Goal: Transaction & Acquisition: Purchase product/service

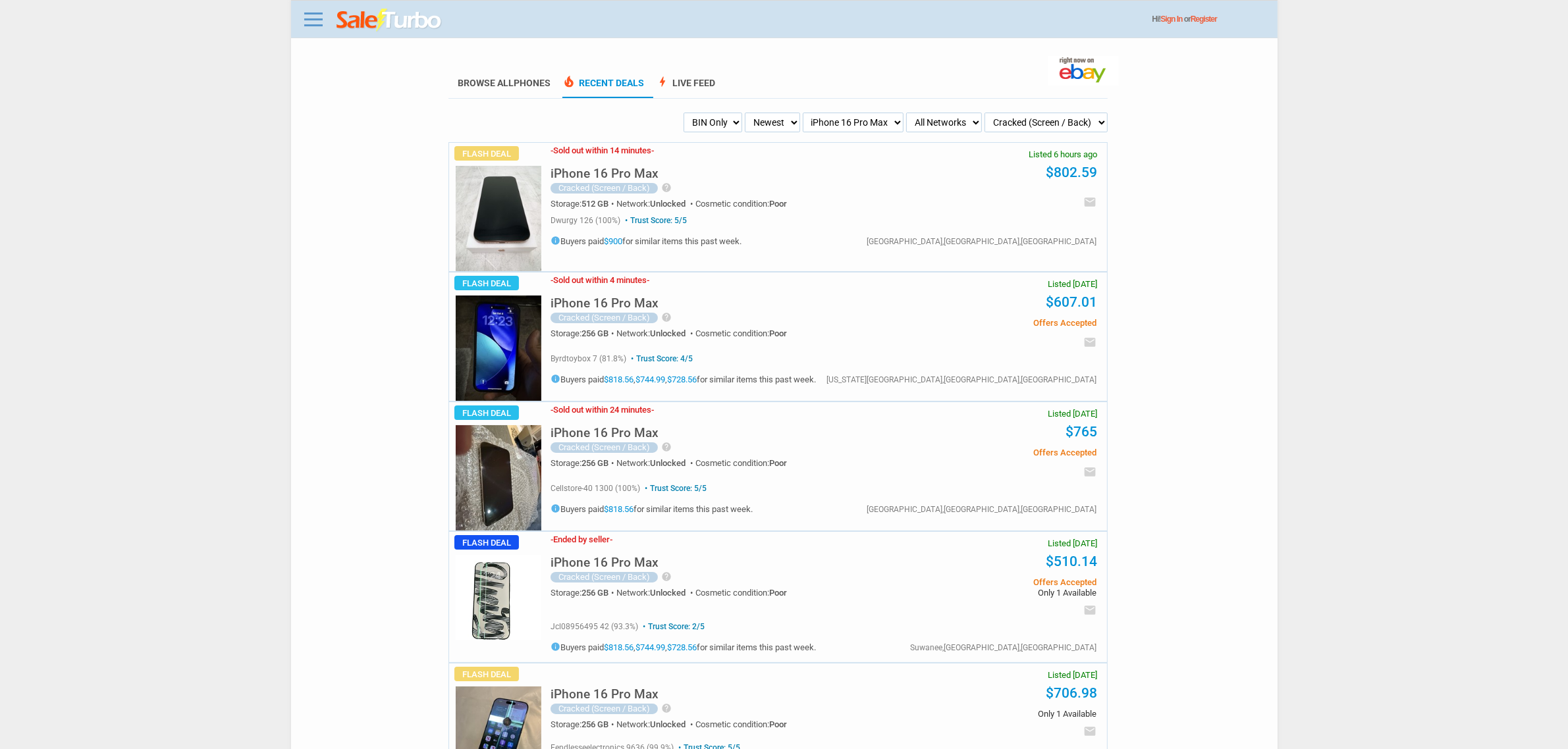
click at [1068, 117] on select "All Conditions Brand New New (box opened) Refurbished Used Used with Defects Us…" at bounding box center [1045, 122] width 122 height 20
select select "all"
click at [1027, 113] on select "All Conditions Brand New New (box opened) Refurbished Used Used with Defects Us…" at bounding box center [1045, 122] width 122 height 20
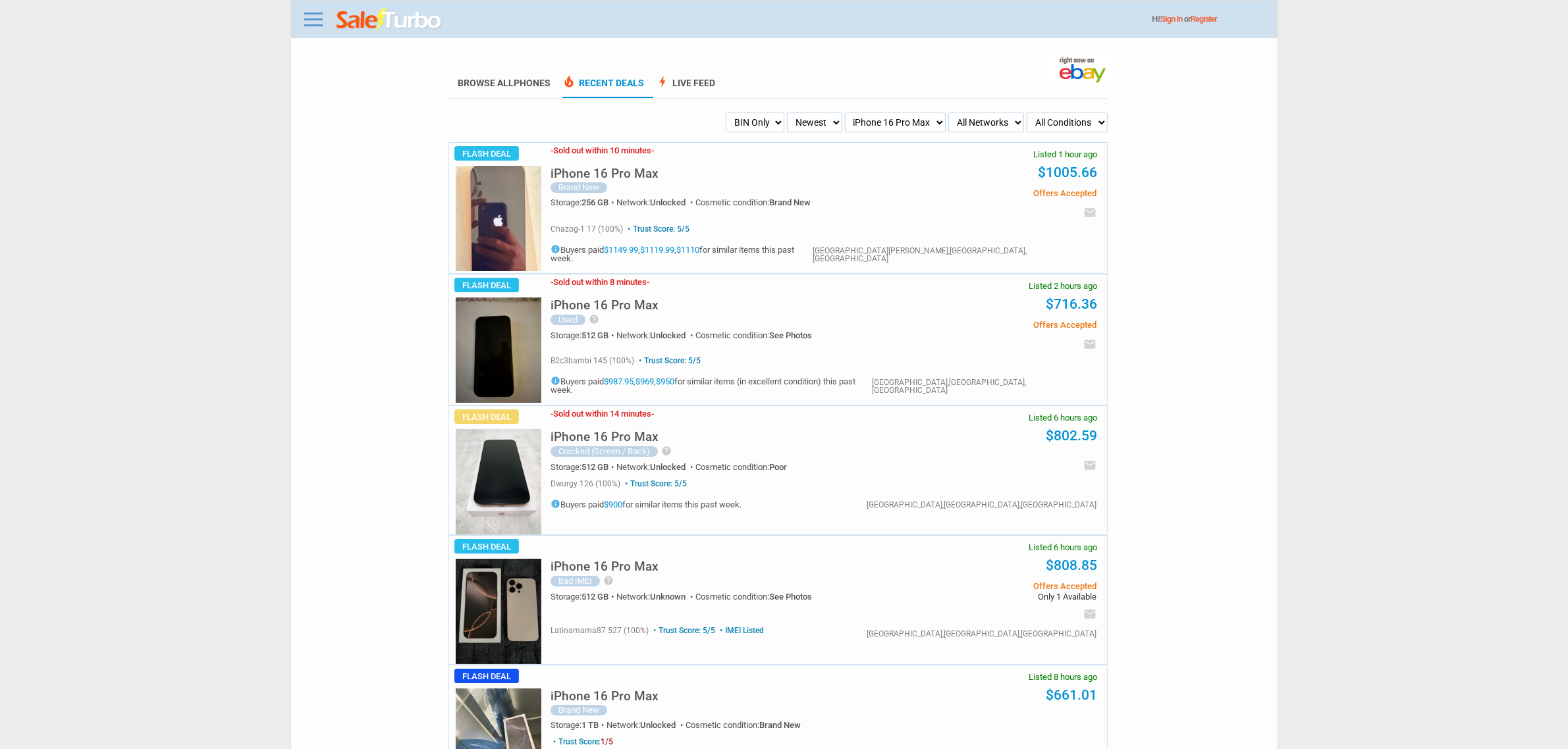
click at [990, 119] on select "All Networks Unlocked AT&T T-Mobile Verizon Sprint Boost Cricket Straight Talk …" at bounding box center [986, 122] width 76 height 20
click at [948, 113] on select "All Networks Unlocked AT&T T-Mobile Verizon Sprint Boost Cricket Straight Talk …" at bounding box center [986, 122] width 76 height 20
drag, startPoint x: 904, startPoint y: 106, endPoint x: 904, endPoint y: 117, distance: 11.0
click at [904, 117] on select "All Models Apple Watch Ultra 2 Apple Watch Ultra iPhone 16 Pro Max iPhone 16 Pr…" at bounding box center [895, 122] width 101 height 20
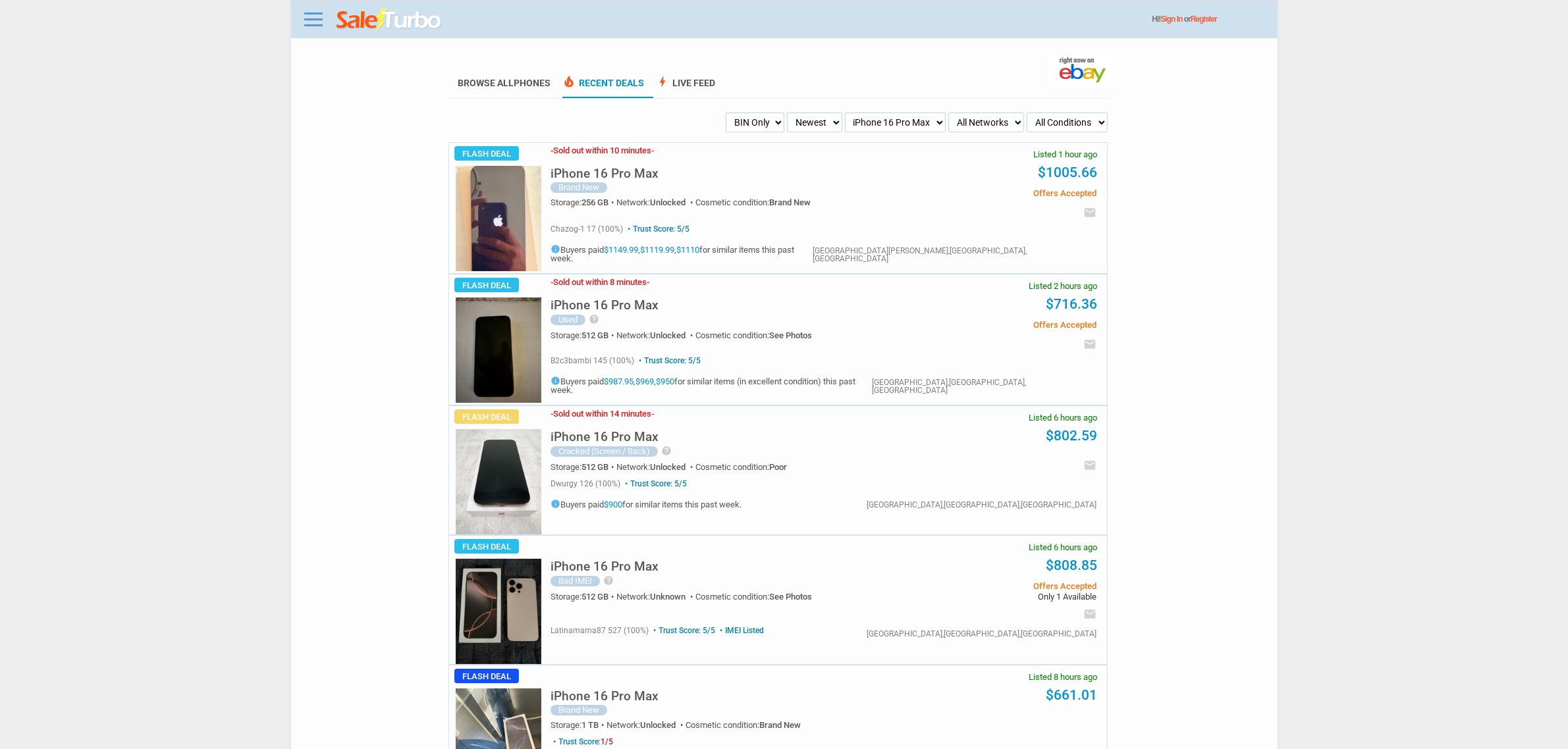
select select "all"
click at [878, 113] on select "All Models Apple Watch Ultra 2 Apple Watch Ultra iPhone 16 Pro Max iPhone 16 Pr…" at bounding box center [895, 122] width 101 height 20
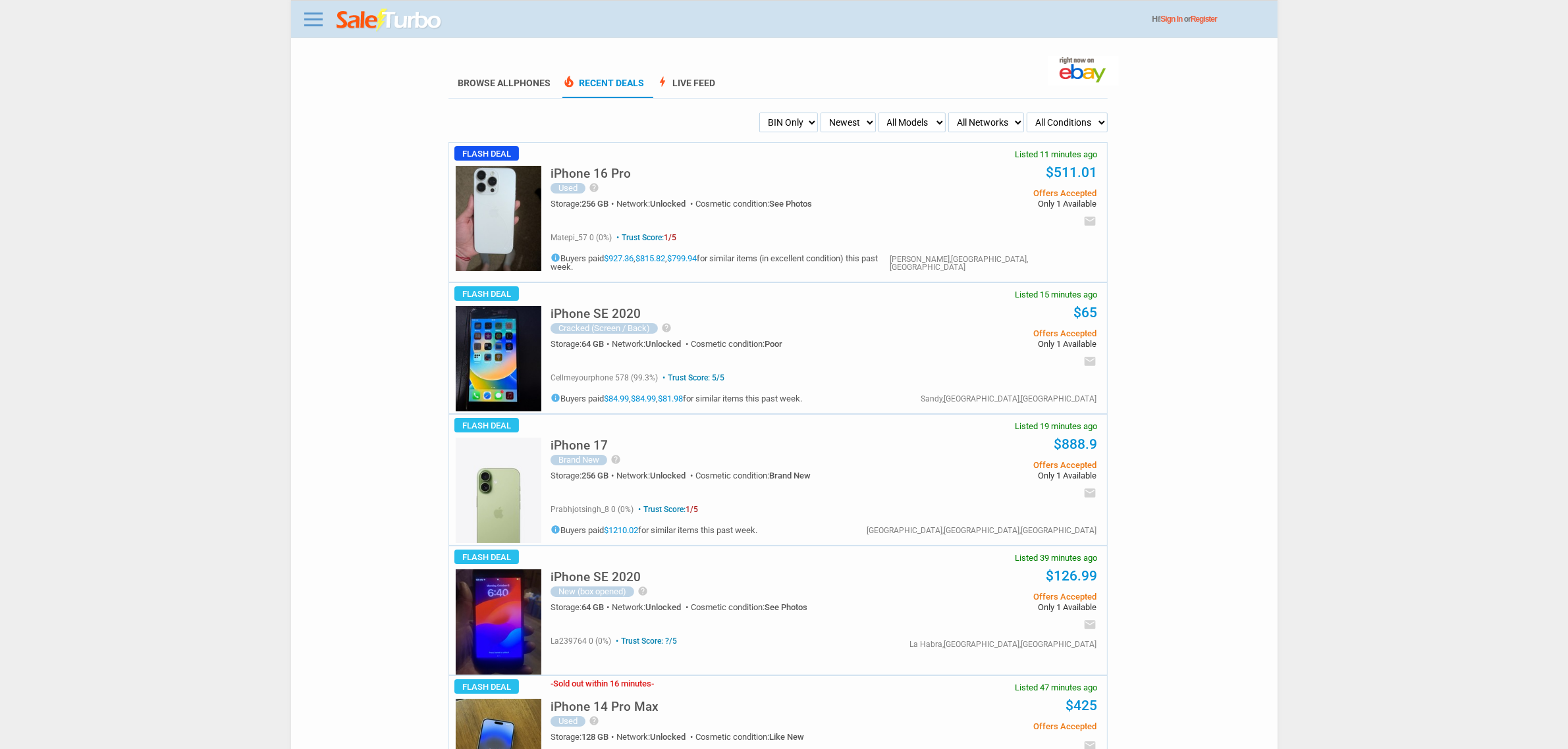
click at [600, 161] on div "iPhone 16 Pro Used help The device has a sleek design, including USB Type-C, Bl…" at bounding box center [724, 190] width 347 height 68
click at [600, 167] on h5 "iPhone 16 Pro" at bounding box center [591, 173] width 81 height 13
click at [496, 216] on img at bounding box center [498, 219] width 85 height 105
click at [570, 163] on div "iPhone 16 Pro Used help The device has a sleek design, including USB Type-C, Bl…" at bounding box center [724, 190] width 347 height 68
click at [580, 186] on div "Used" at bounding box center [568, 188] width 35 height 10
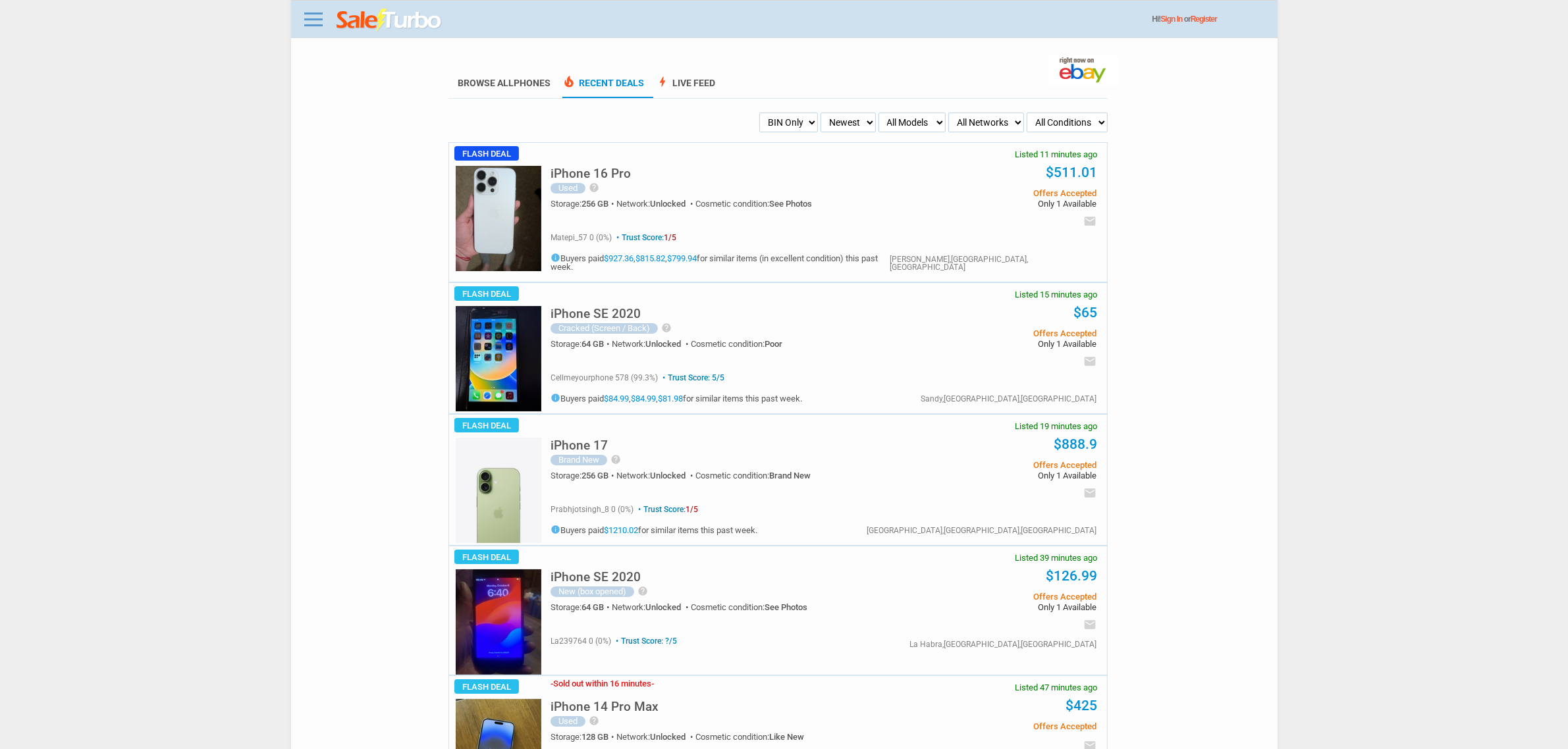
click at [588, 179] on div "iPhone 16 Pro Used help The device has a sleek design, including USB Type-C, Bl…" at bounding box center [724, 190] width 347 height 68
click at [588, 175] on h5 "iPhone 16 Pro" at bounding box center [591, 173] width 81 height 13
click at [489, 205] on img at bounding box center [498, 219] width 85 height 105
click at [507, 212] on img at bounding box center [498, 219] width 85 height 105
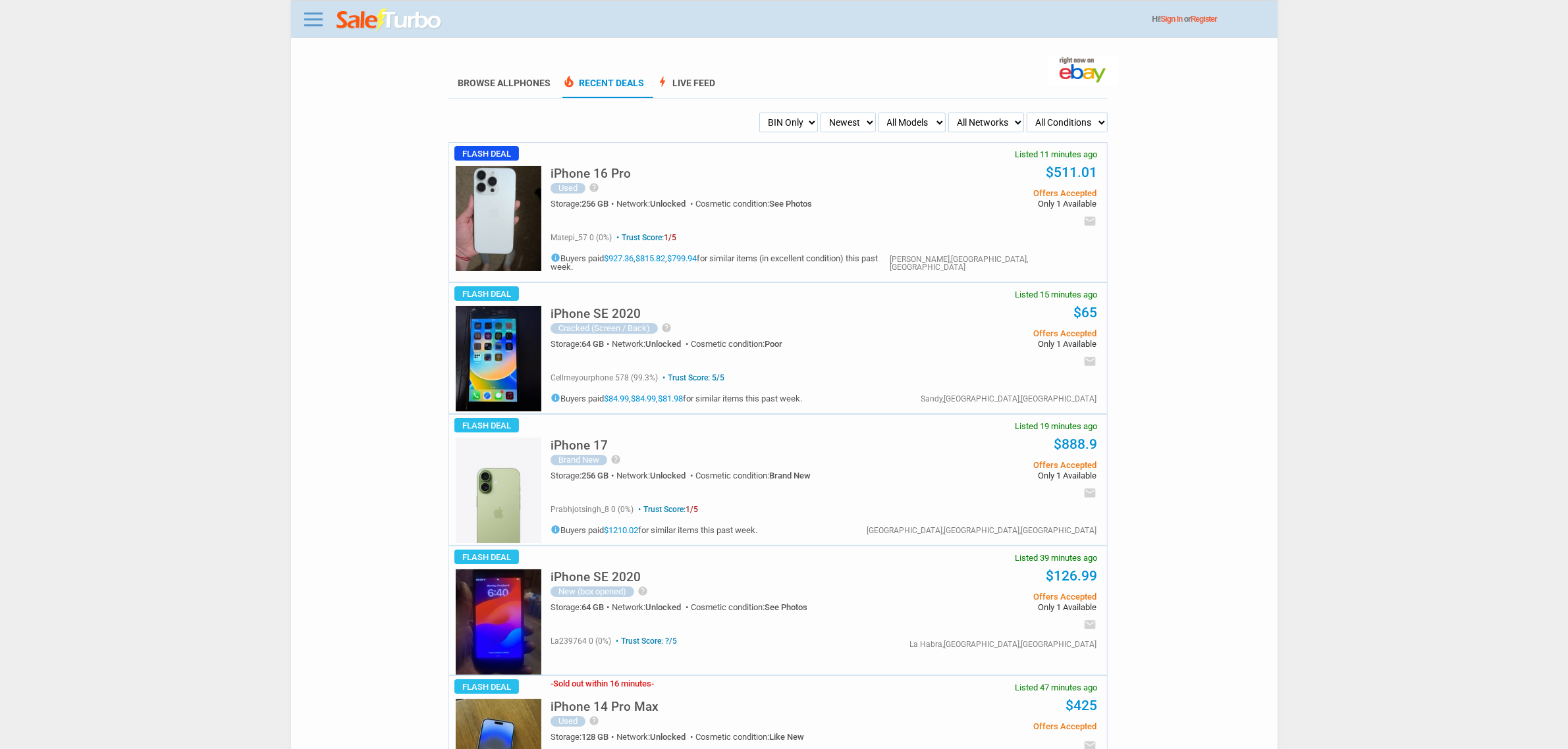
click at [507, 212] on img at bounding box center [498, 219] width 85 height 105
click at [604, 168] on h5 "iPhone 16 Pro" at bounding box center [591, 173] width 81 height 13
click at [504, 208] on img at bounding box center [498, 219] width 85 height 105
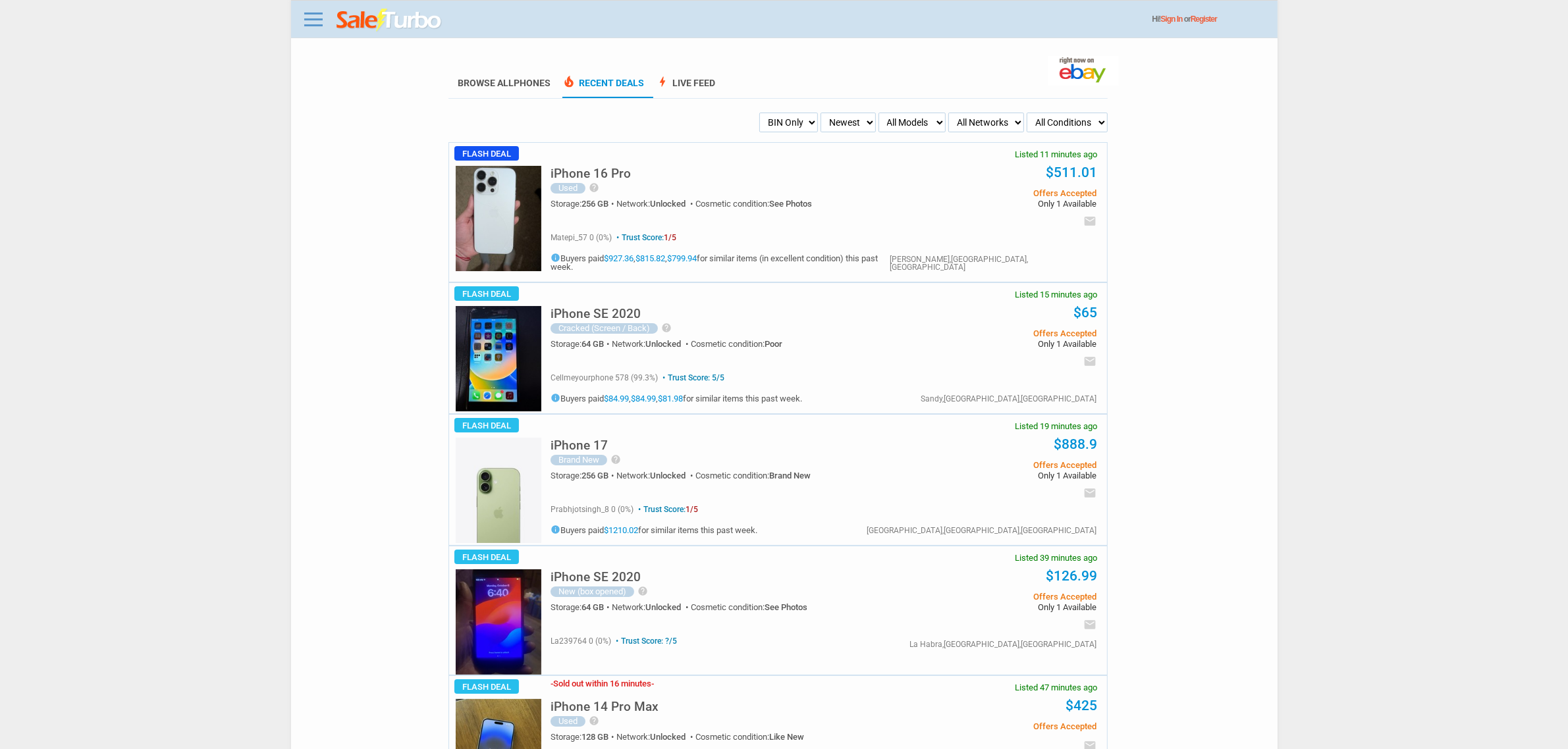
click at [504, 208] on img at bounding box center [498, 219] width 85 height 105
click at [501, 482] on img at bounding box center [498, 490] width 85 height 105
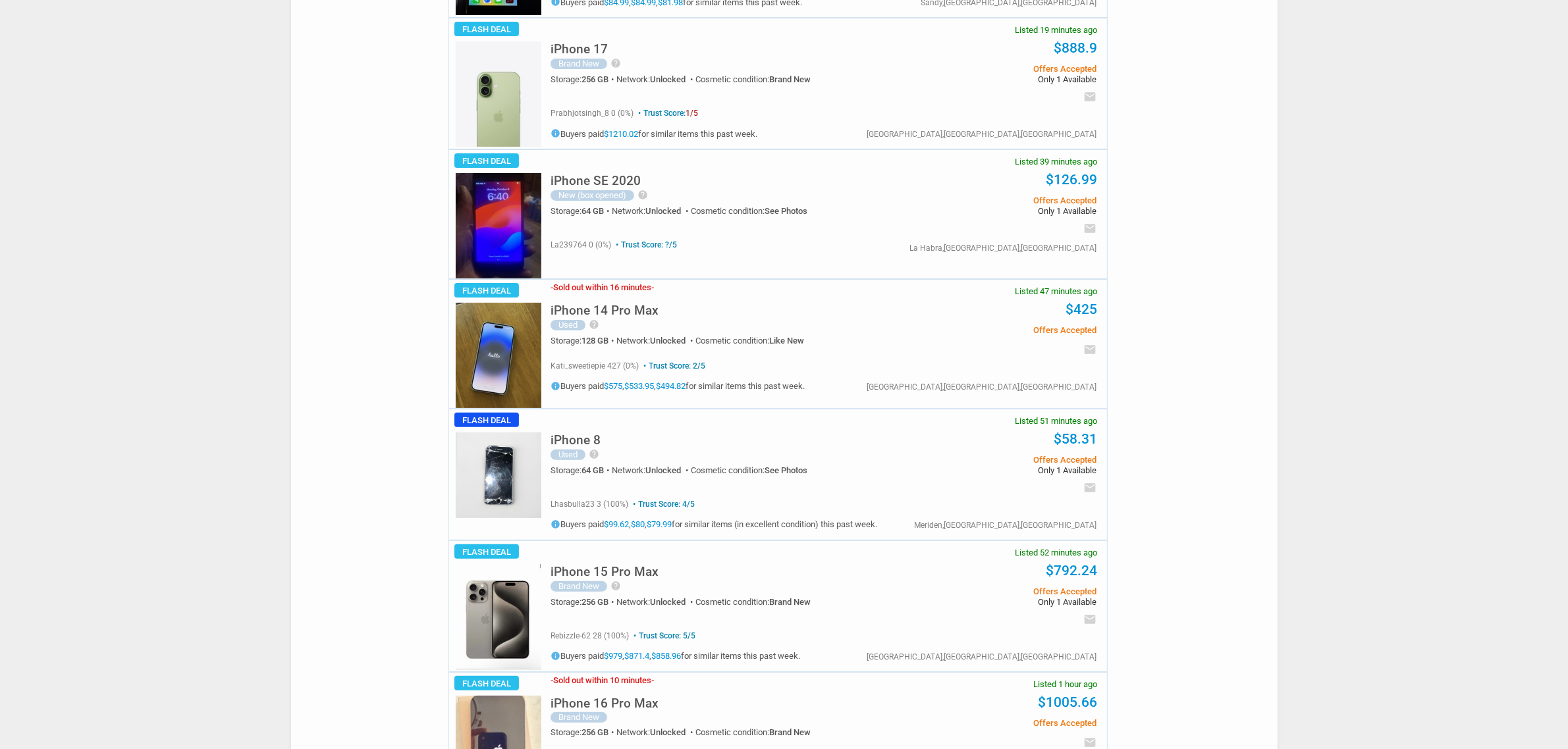
scroll to position [658, 0]
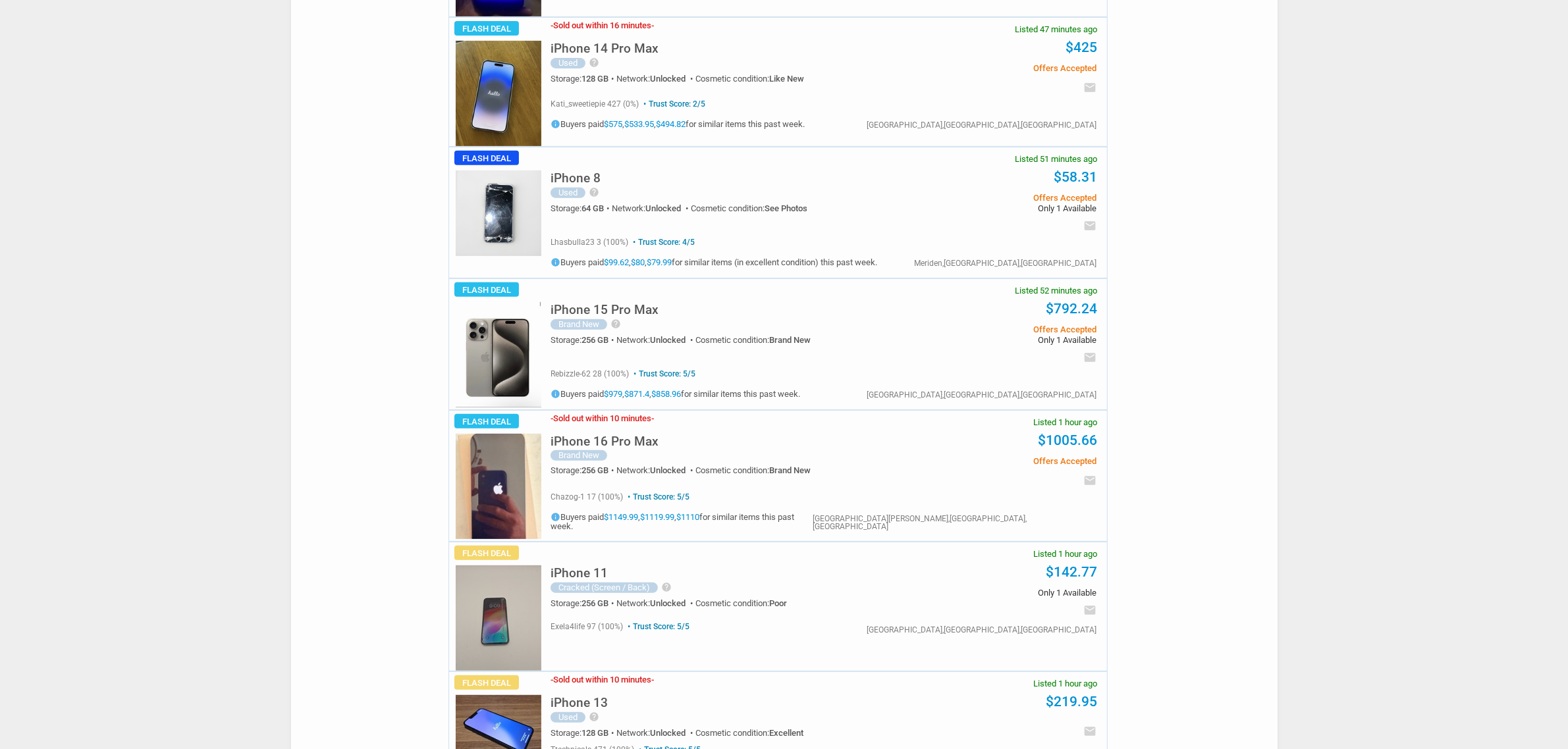
click at [611, 304] on h5 "iPhone 15 Pro Max" at bounding box center [605, 309] width 108 height 13
